Goal: Task Accomplishment & Management: Use online tool/utility

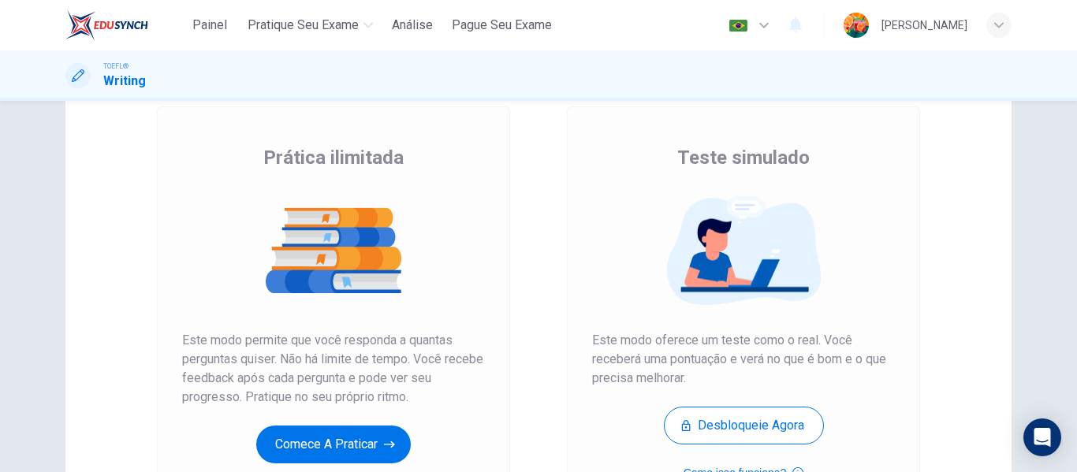
scroll to position [126, 0]
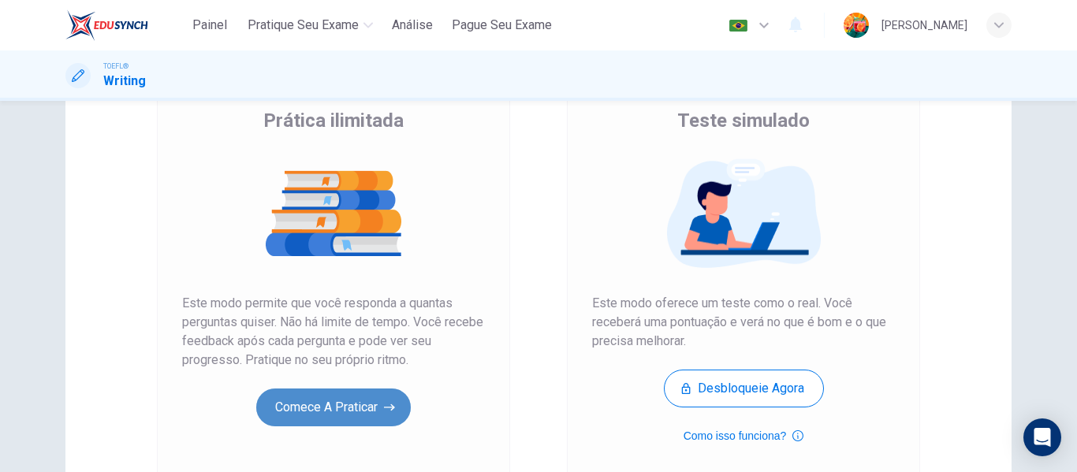
click at [357, 393] on button "Comece a praticar" at bounding box center [333, 408] width 155 height 38
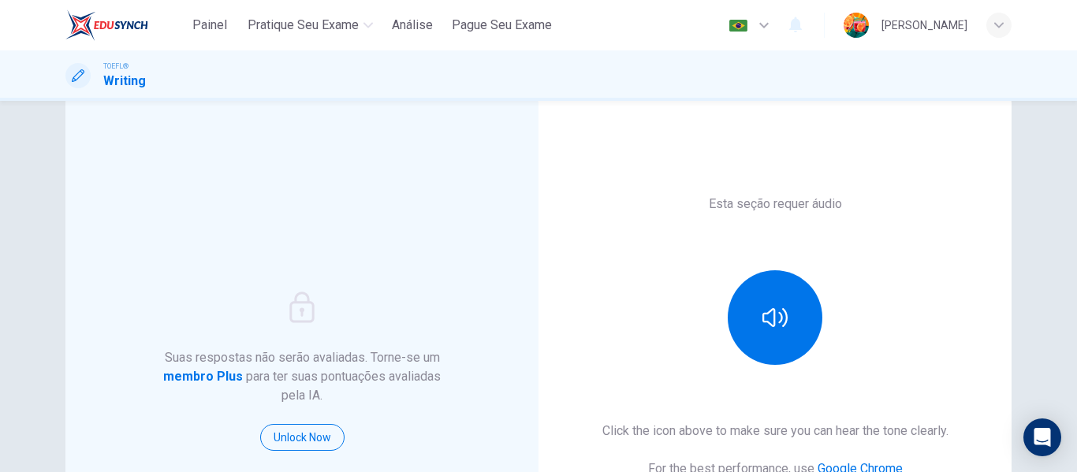
scroll to position [44, 0]
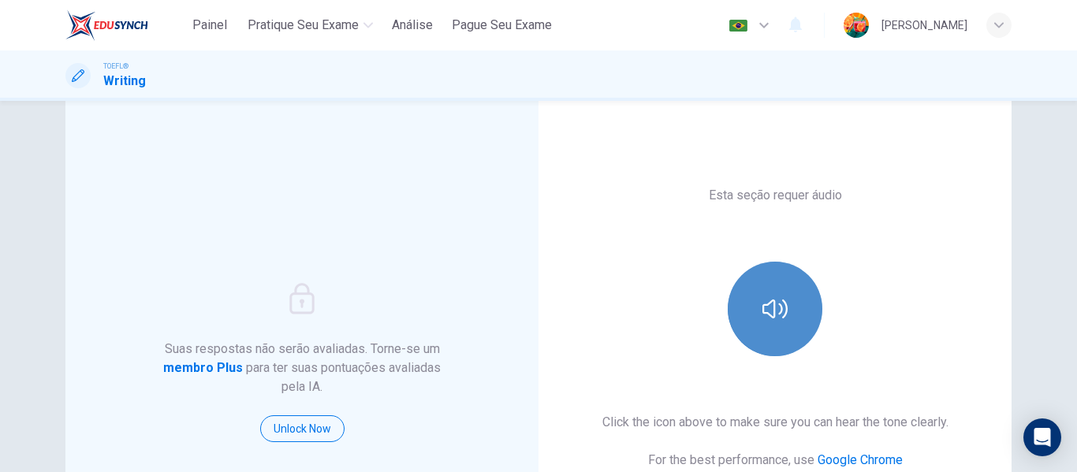
click at [764, 285] on button "button" at bounding box center [775, 309] width 95 height 95
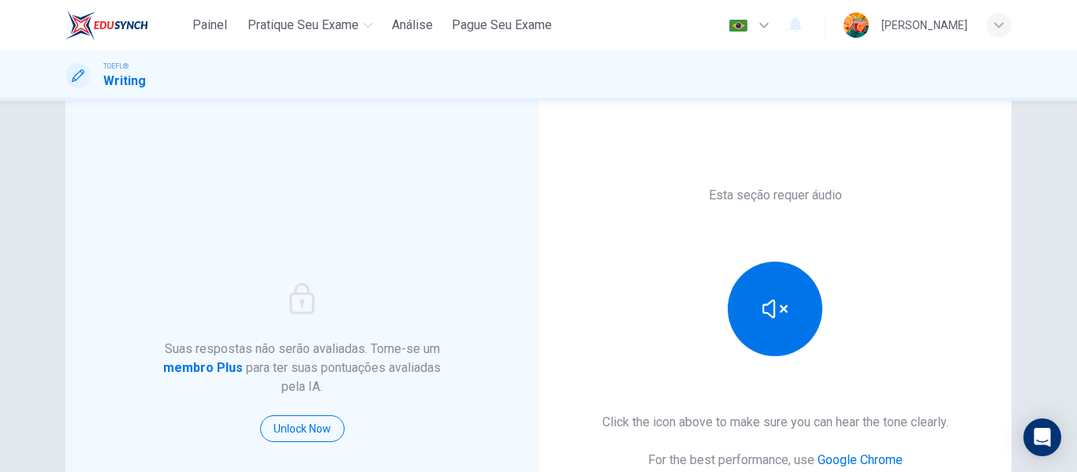
scroll to position [240, 0]
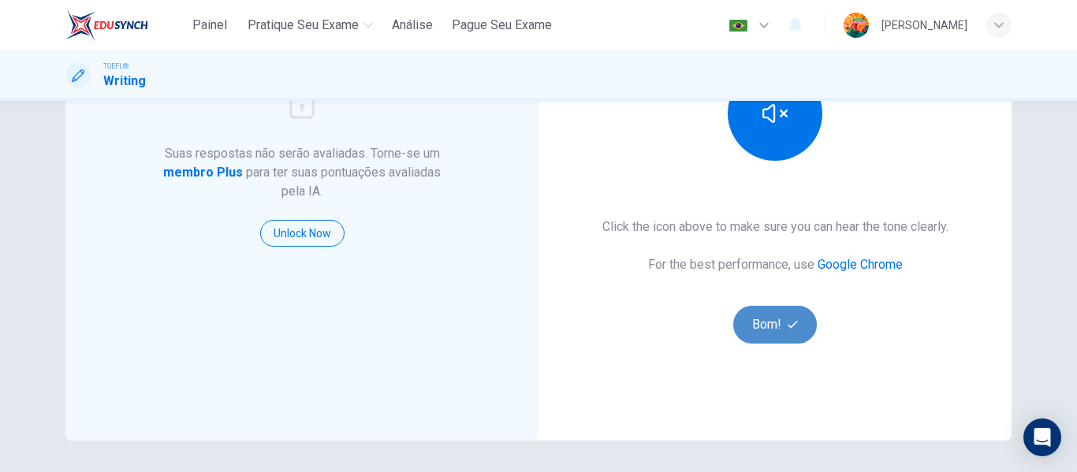
click at [752, 340] on button "Bom!" at bounding box center [775, 325] width 84 height 38
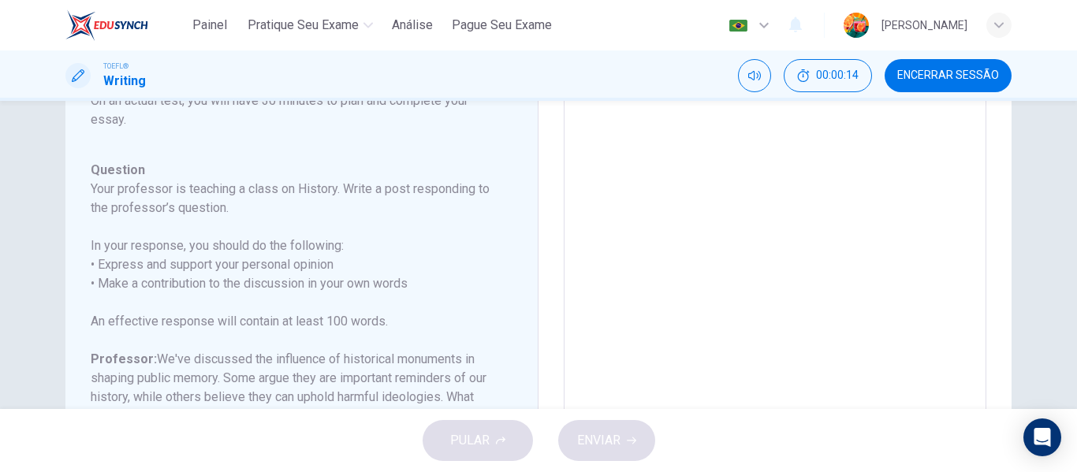
scroll to position [0, 0]
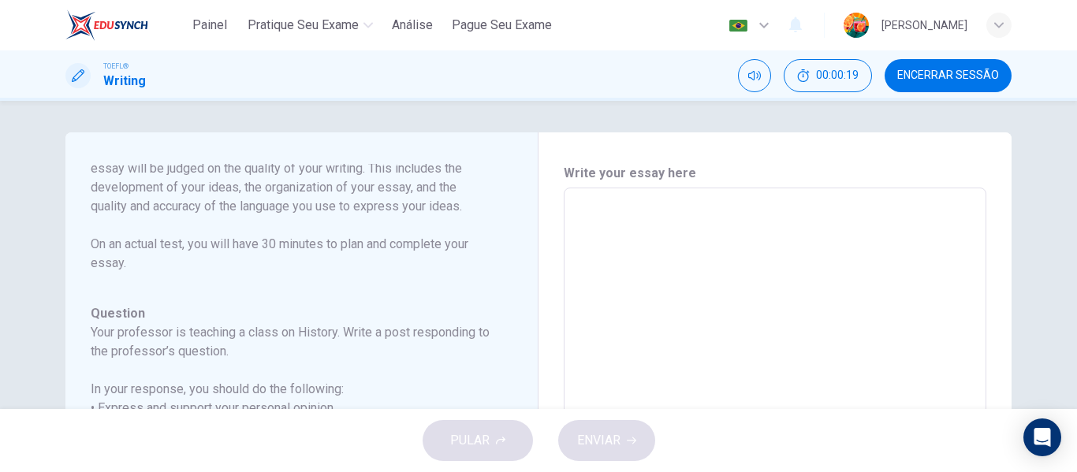
click at [509, 438] on div "PULAR ENVIAR" at bounding box center [538, 440] width 1077 height 63
drag, startPoint x: 521, startPoint y: 320, endPoint x: 531, endPoint y: 54, distance: 265.9
click at [531, 54] on div "Painel Pratique seu exame [PERSON_NAME] Seu Exame Português pt ​ [PERSON_NAME] …" at bounding box center [538, 236] width 1077 height 472
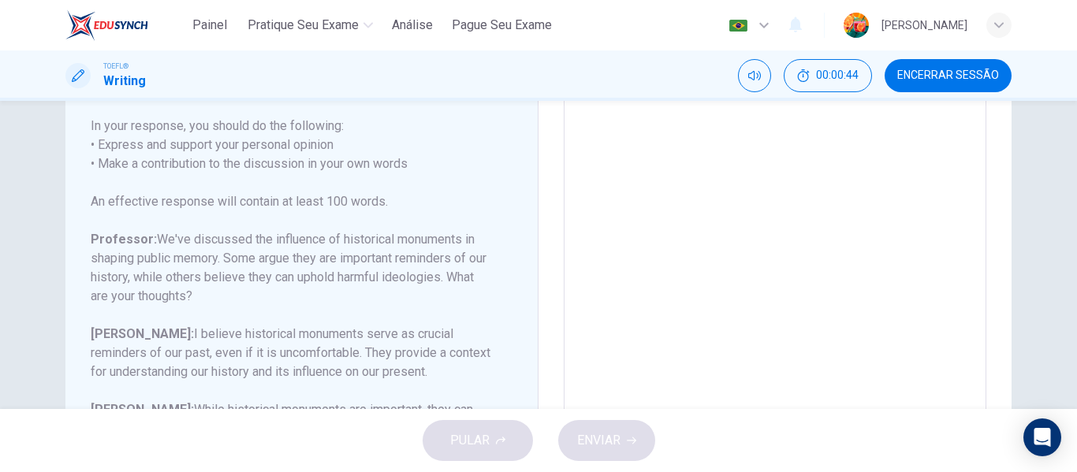
scroll to position [281, 0]
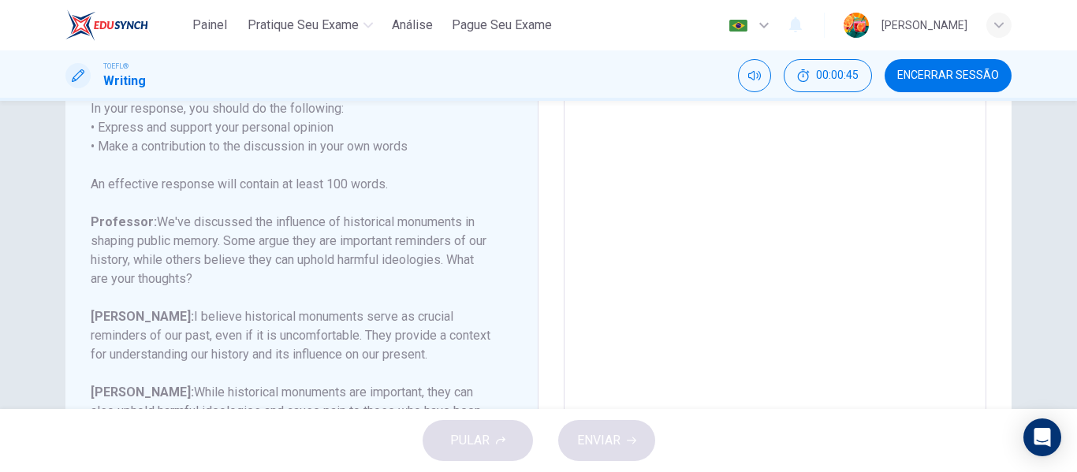
click at [461, 459] on div "PULAR ENVIAR" at bounding box center [538, 440] width 1077 height 63
click at [800, 226] on textarea at bounding box center [775, 170] width 401 height 501
type textarea "l"
type textarea "x"
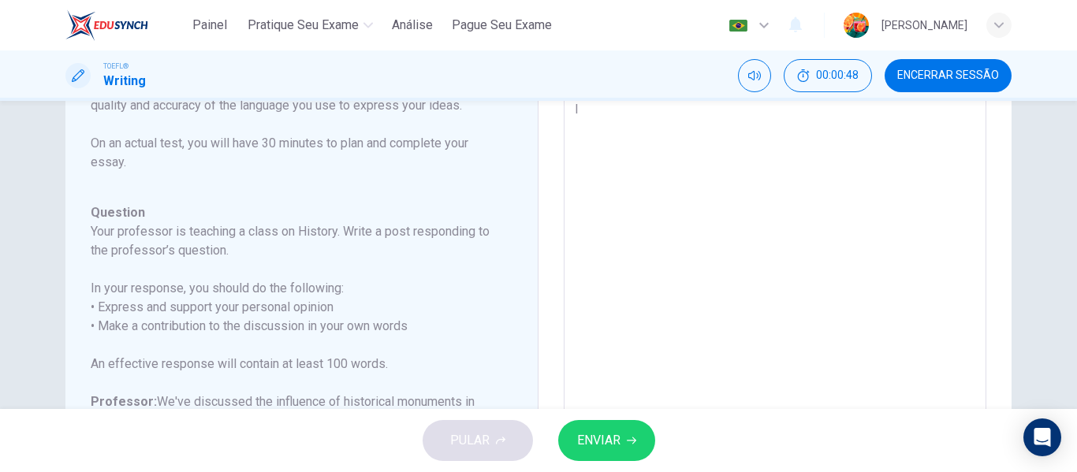
type textarea "ll"
type textarea "x"
type textarea "ll"
click at [562, 450] on button "ENVIAR" at bounding box center [606, 440] width 97 height 41
type textarea "x"
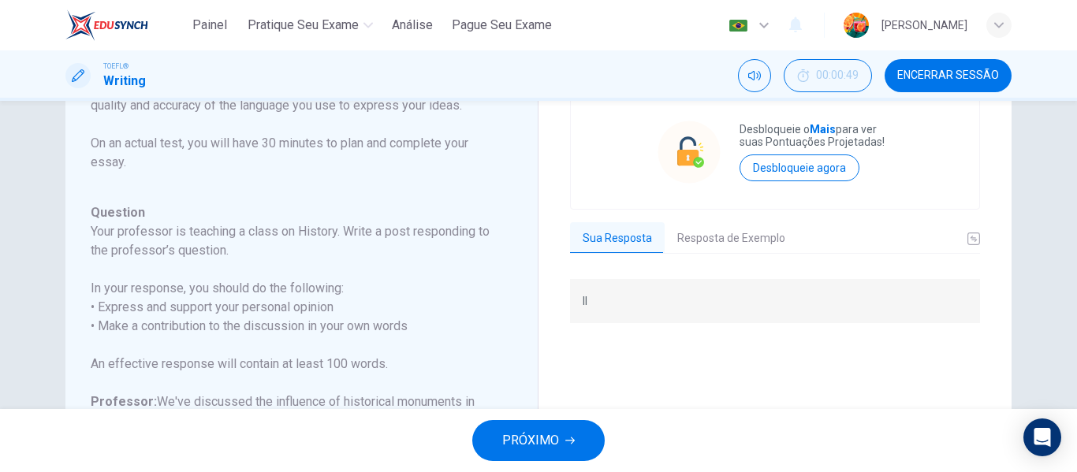
scroll to position [0, 0]
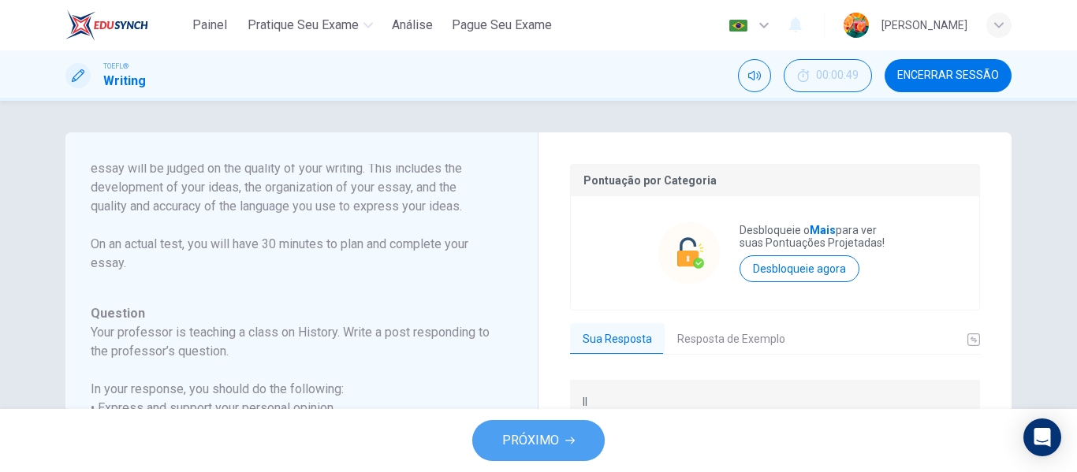
click at [524, 456] on button "PRÓXIMO" at bounding box center [538, 440] width 132 height 41
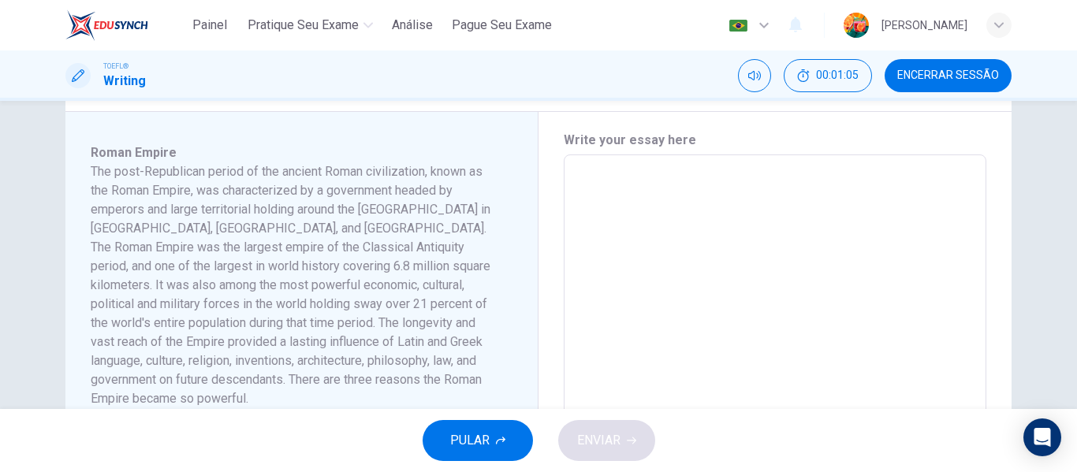
scroll to position [258, 0]
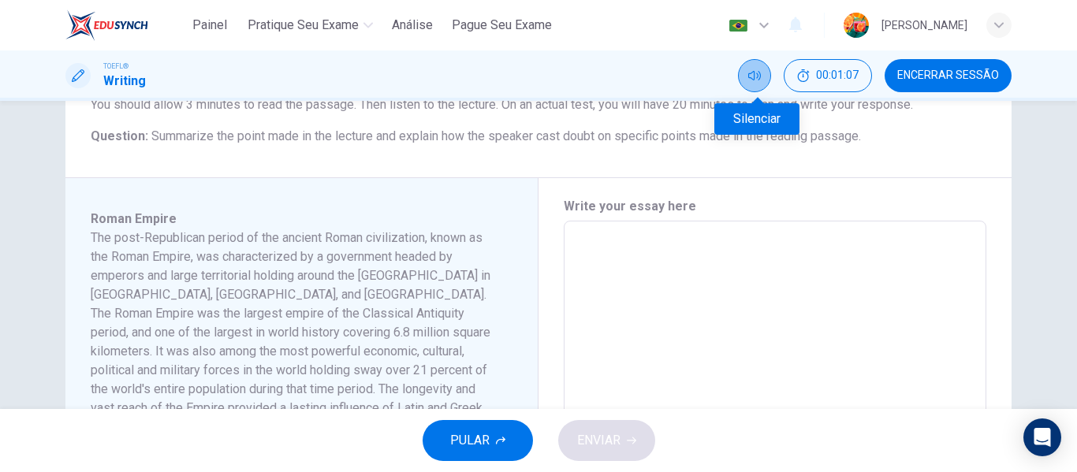
click at [755, 81] on icon "Silenciar" at bounding box center [754, 75] width 13 height 13
click at [755, 81] on icon "Desilenciar" at bounding box center [754, 75] width 13 height 13
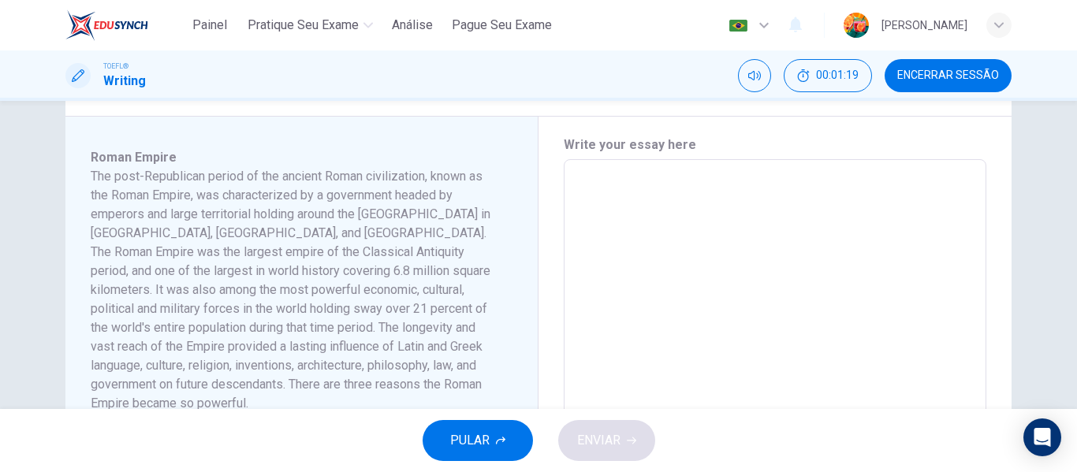
scroll to position [324, 0]
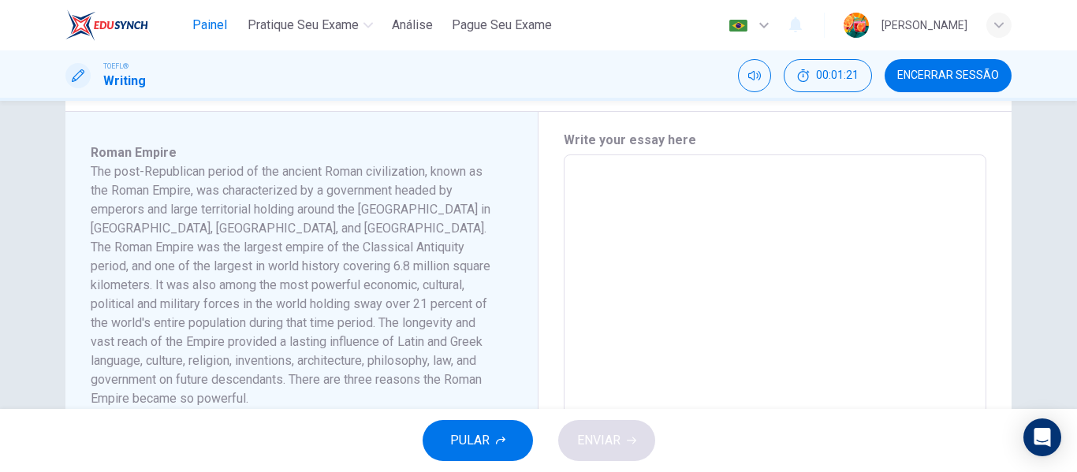
click at [215, 24] on span "Painel" at bounding box center [209, 25] width 35 height 19
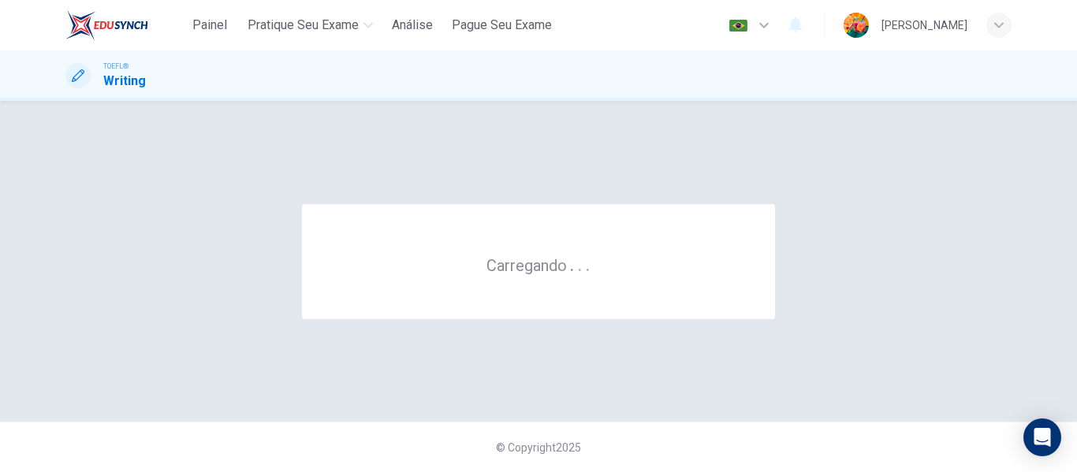
scroll to position [0, 0]
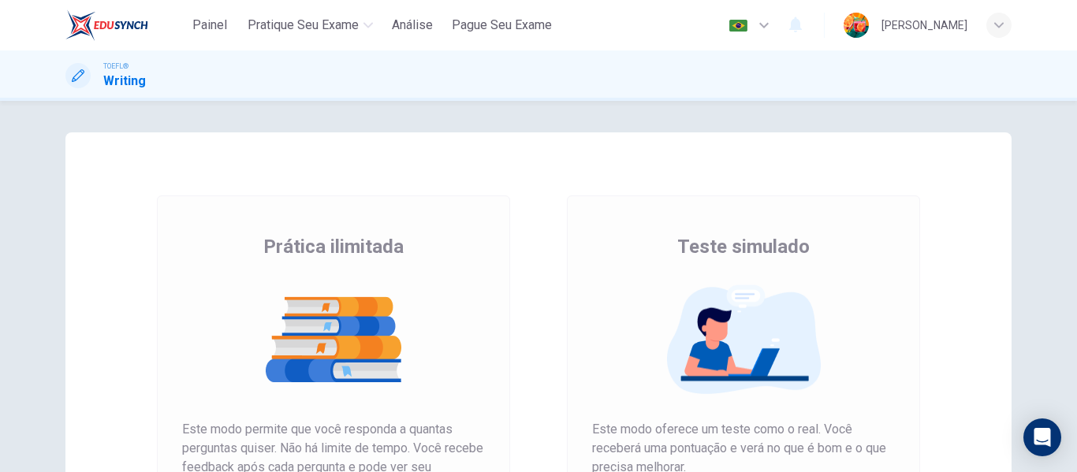
scroll to position [240, 0]
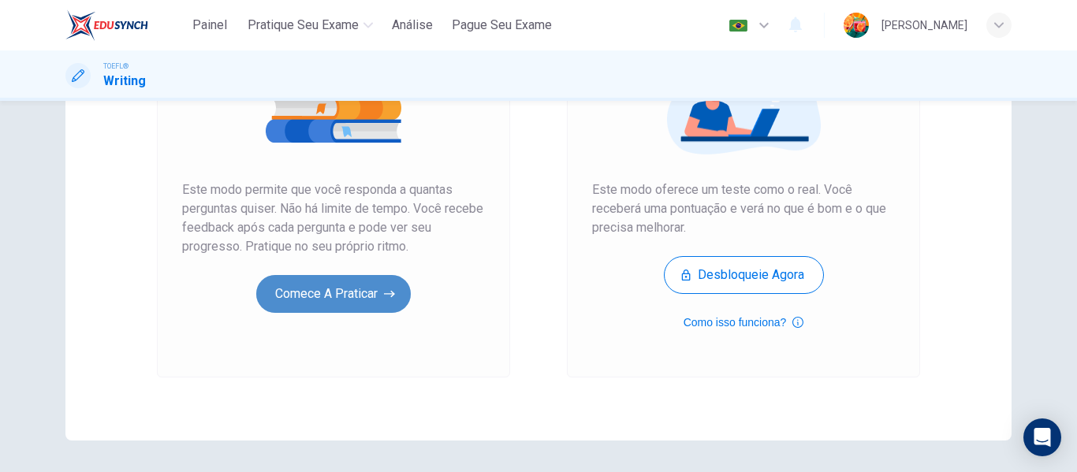
click at [356, 301] on button "Comece a praticar" at bounding box center [333, 294] width 155 height 38
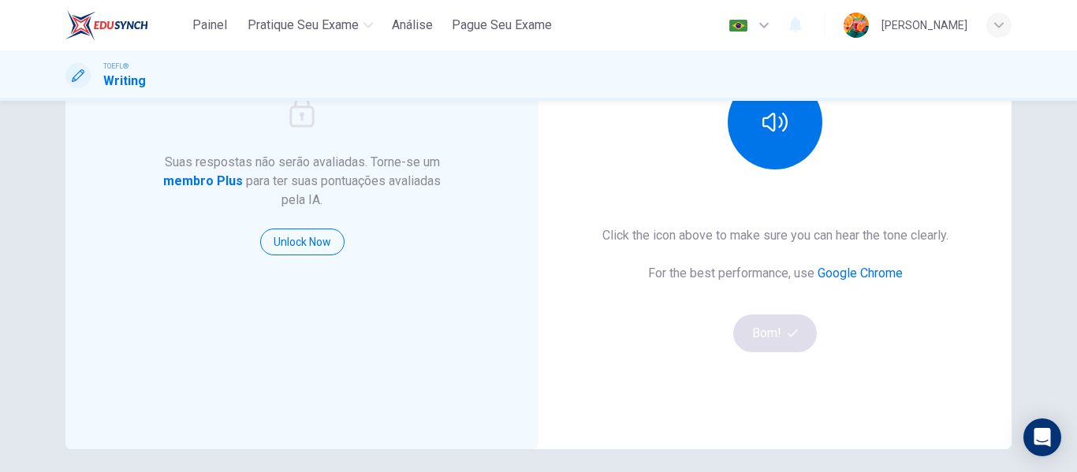
scroll to position [290, 0]
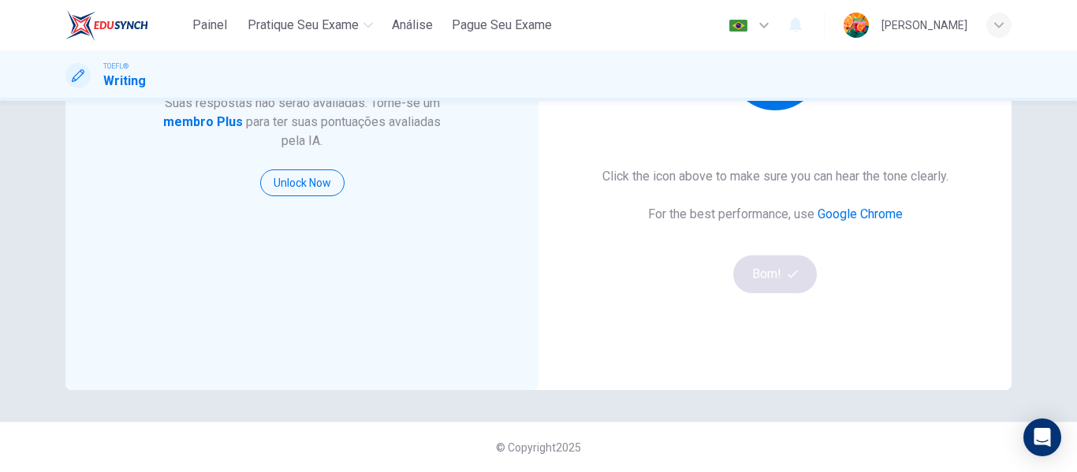
click at [755, 275] on div "Click the icon above to make sure you can hear the tone clearly. For the best p…" at bounding box center [776, 230] width 346 height 126
click at [779, 280] on div "Click the icon above to make sure you can hear the tone clearly. For the best p…" at bounding box center [776, 230] width 346 height 126
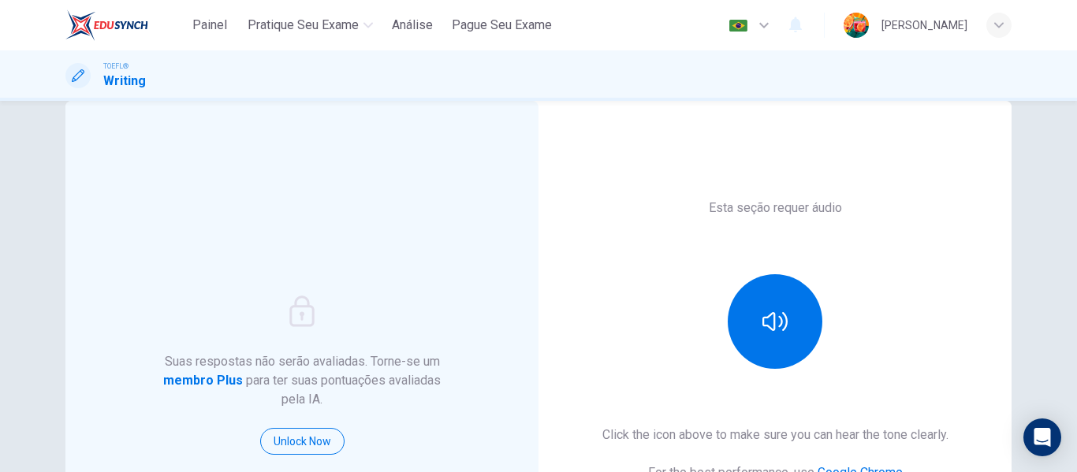
scroll to position [0, 0]
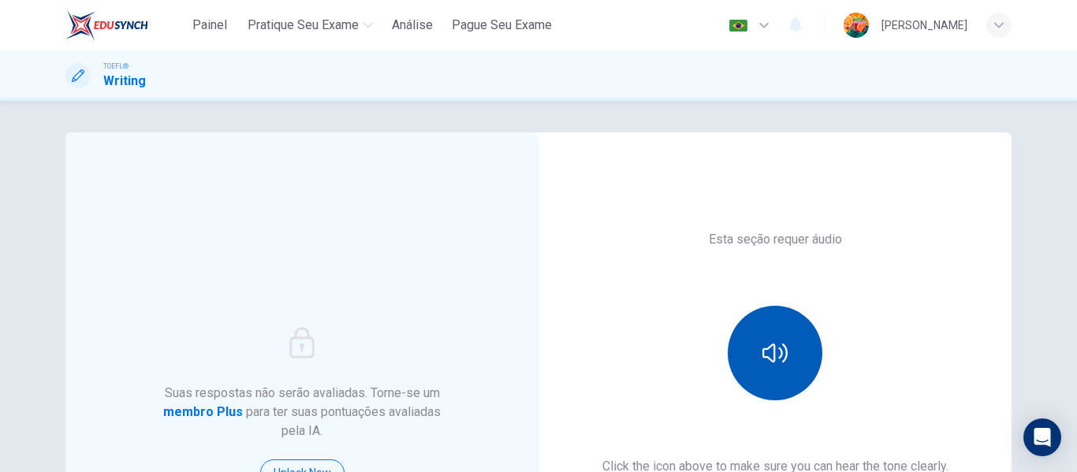
click at [739, 369] on button "button" at bounding box center [775, 353] width 95 height 95
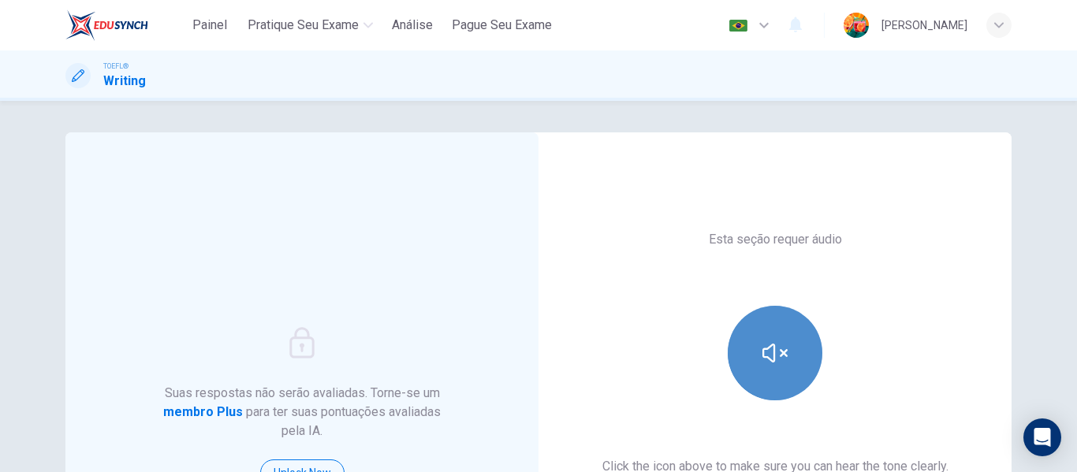
click at [739, 369] on button "button" at bounding box center [775, 353] width 95 height 95
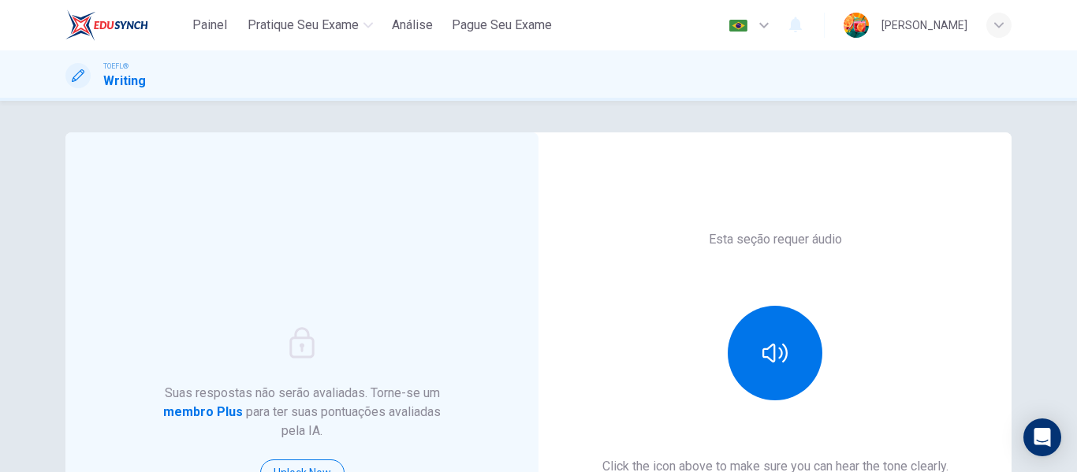
scroll to position [265, 0]
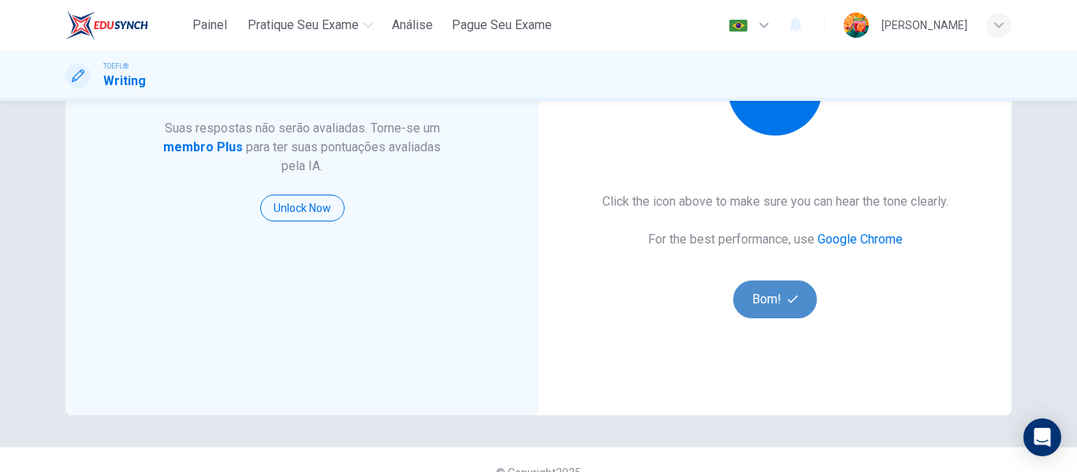
click at [770, 293] on button "Bom!" at bounding box center [775, 300] width 84 height 38
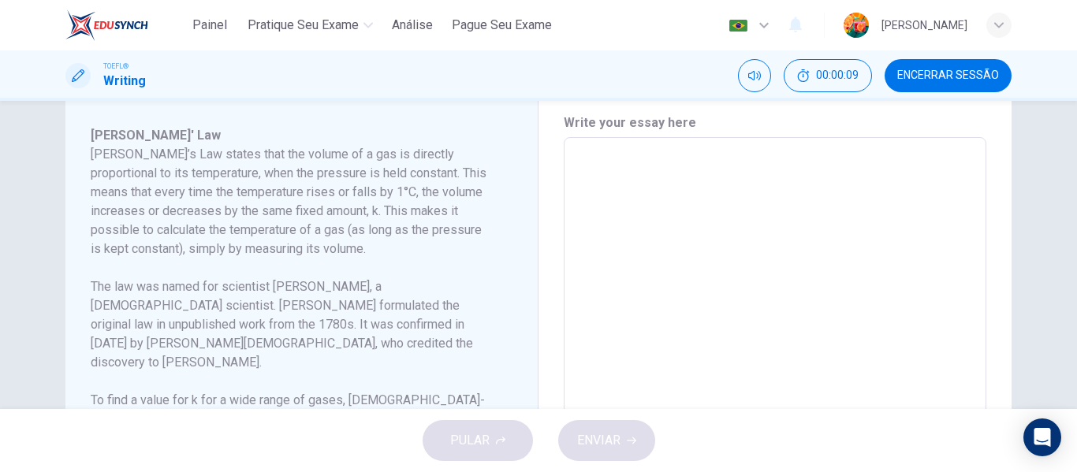
scroll to position [344, 0]
